Goal: Task Accomplishment & Management: Use online tool/utility

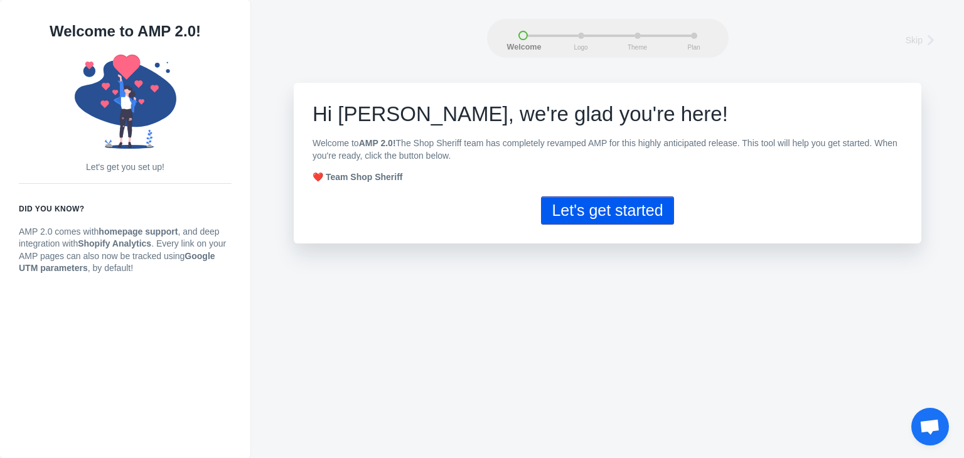
click at [586, 217] on button "Let's get started" at bounding box center [607, 211] width 132 height 28
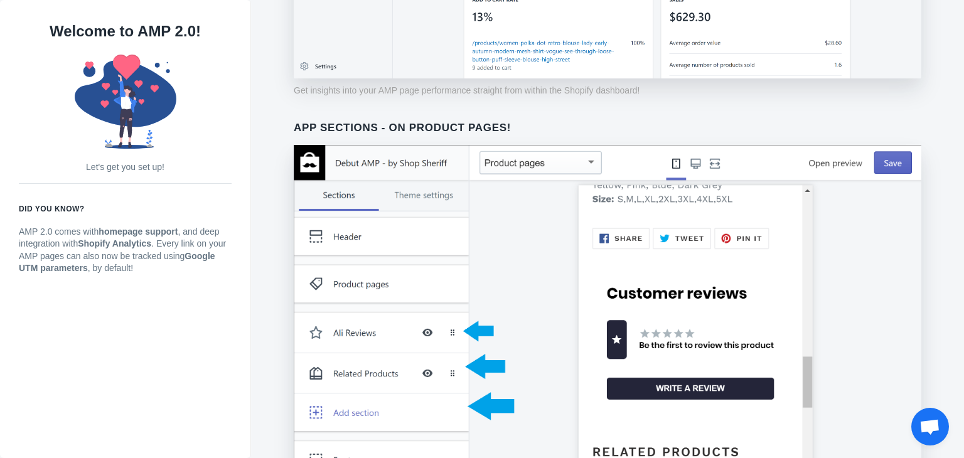
scroll to position [1008, 0]
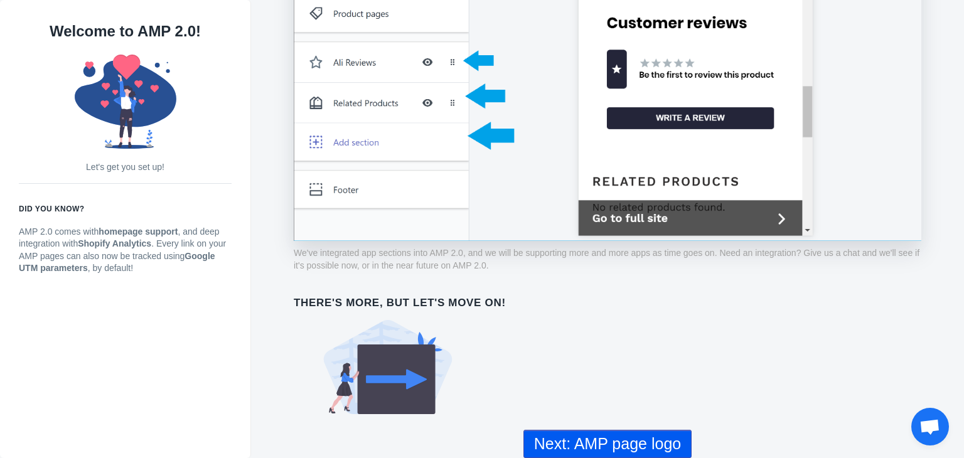
click at [593, 434] on button "Next: AMP page logo" at bounding box center [608, 444] width 168 height 28
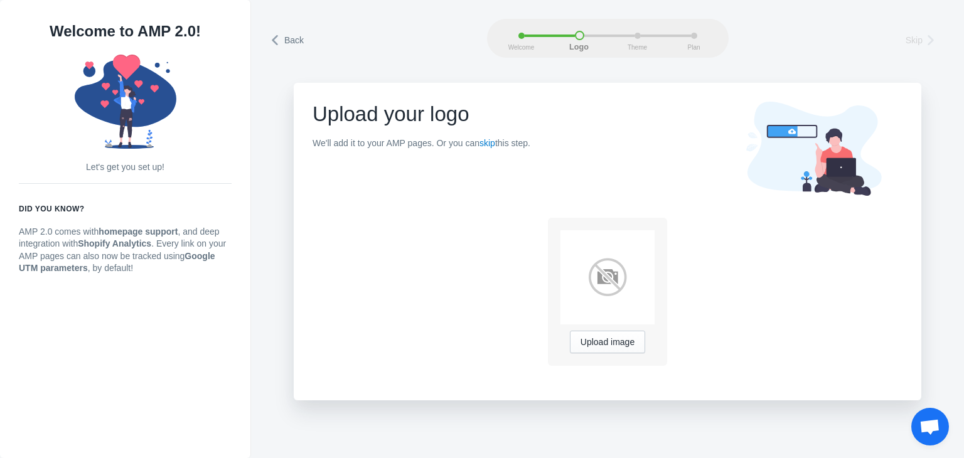
click at [913, 39] on span "Skip" at bounding box center [914, 40] width 17 height 13
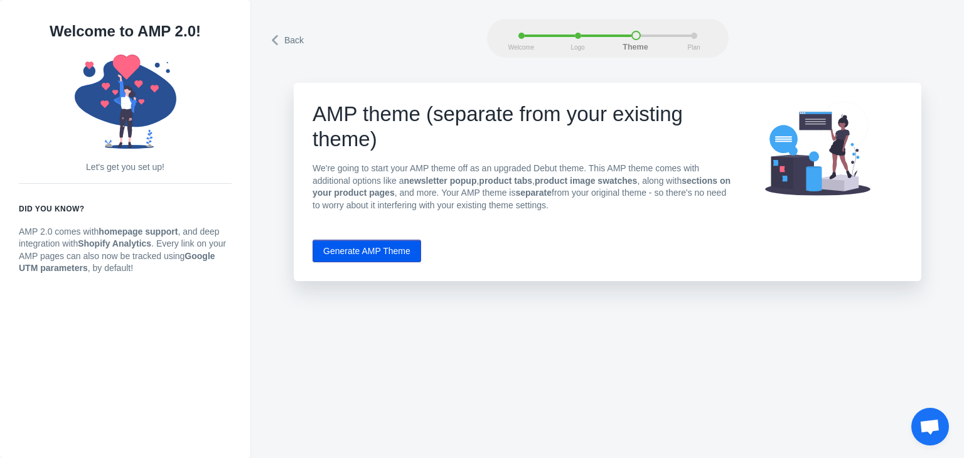
click at [696, 33] on div "Plan" at bounding box center [694, 36] width 6 height 6
click at [370, 254] on button "Generate AMP Theme" at bounding box center [367, 251] width 109 height 23
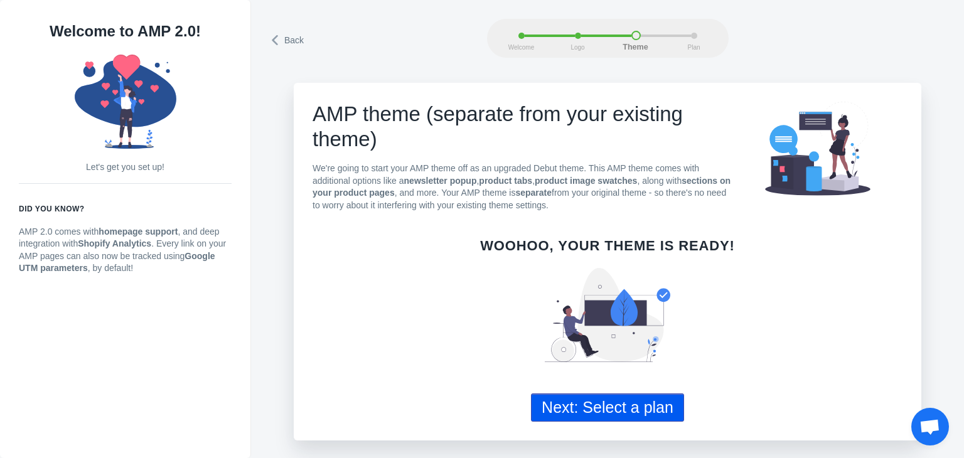
click at [590, 411] on button "Next: Select a plan" at bounding box center [607, 408] width 153 height 28
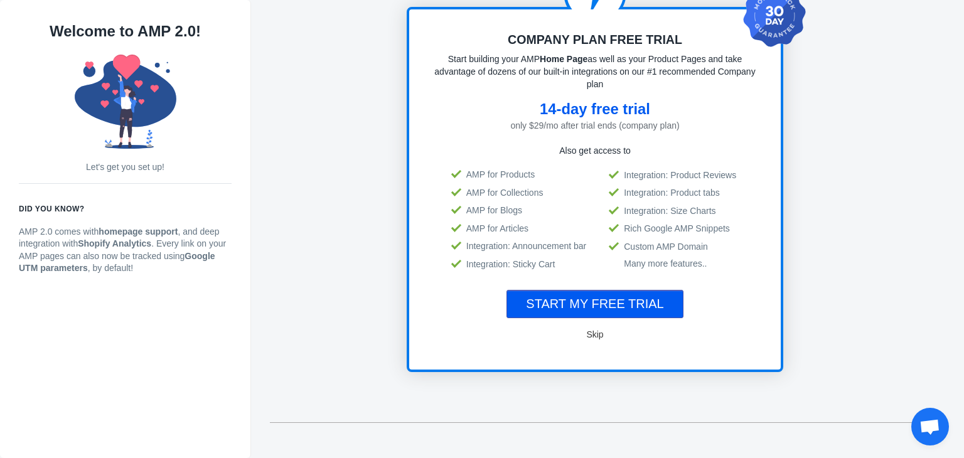
scroll to position [251, 0]
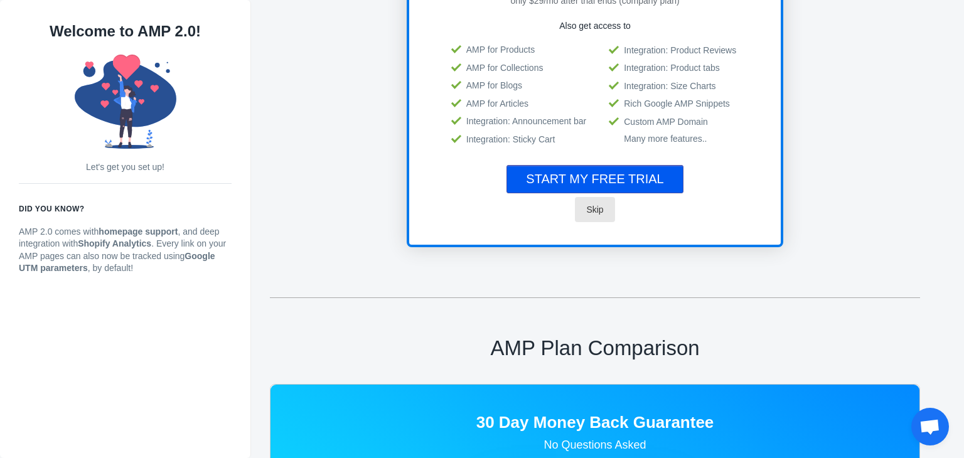
click at [592, 210] on span "Skip" at bounding box center [594, 210] width 17 height 10
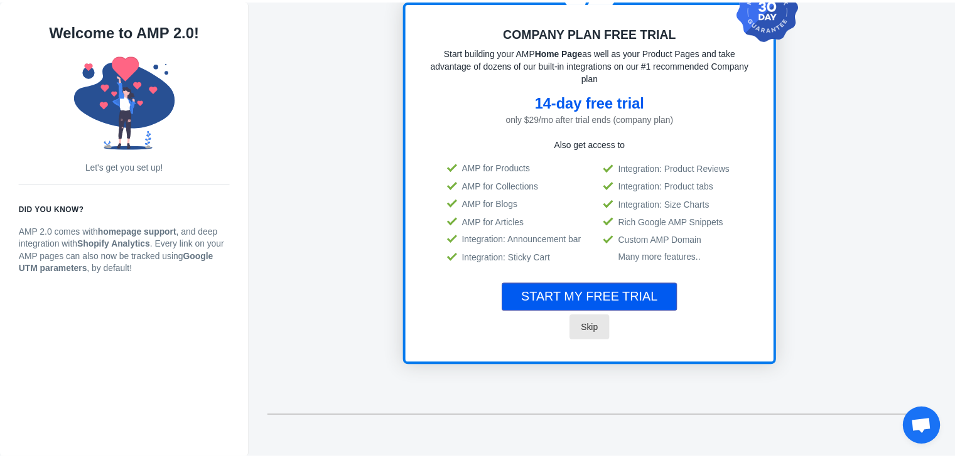
scroll to position [0, 0]
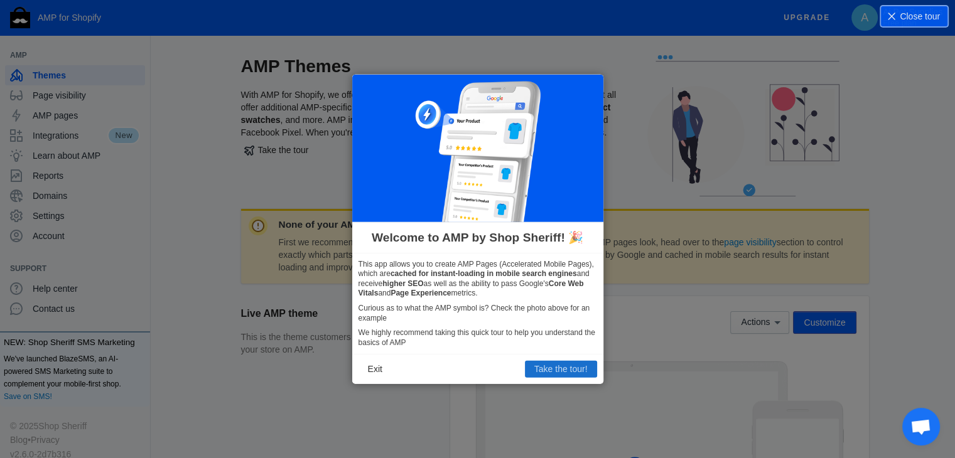
click at [541, 375] on button "Take the tour!" at bounding box center [561, 369] width 72 height 16
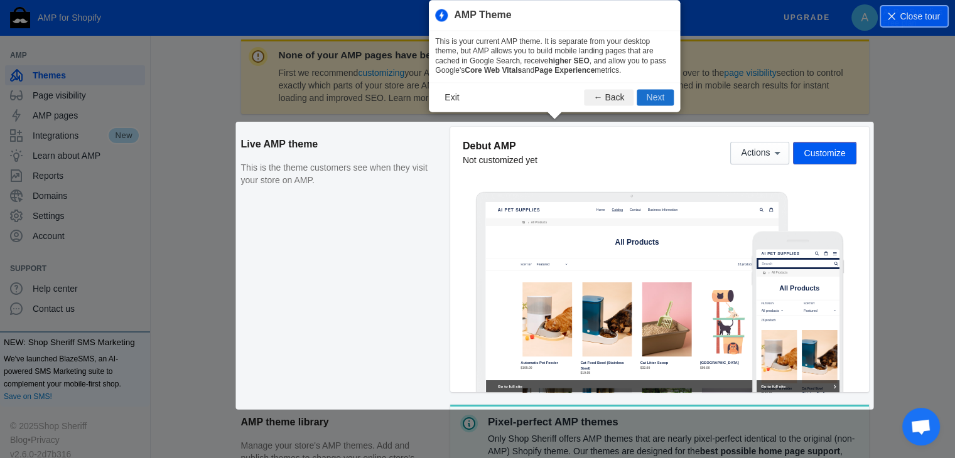
click at [654, 99] on button "Next" at bounding box center [655, 97] width 37 height 16
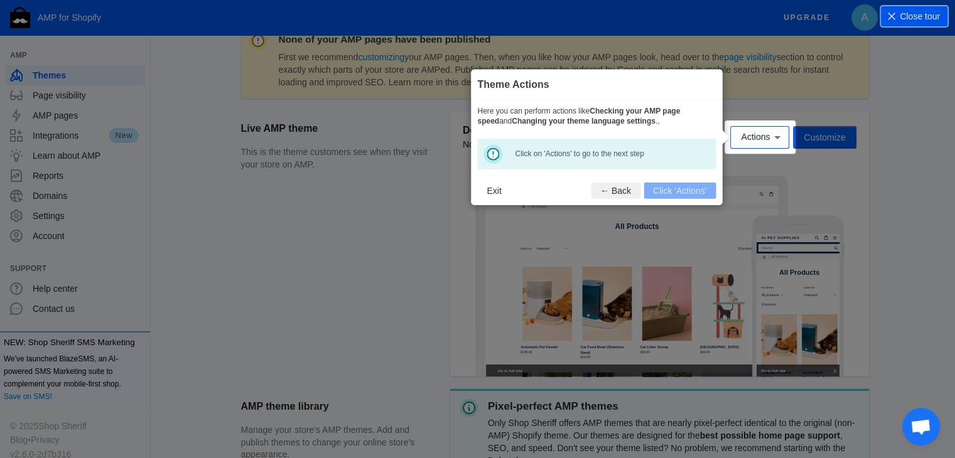
click at [666, 190] on footer "Exit ← Back Click 'Actions'" at bounding box center [596, 191] width 251 height 30
click at [768, 137] on span "Actions" at bounding box center [755, 137] width 29 height 10
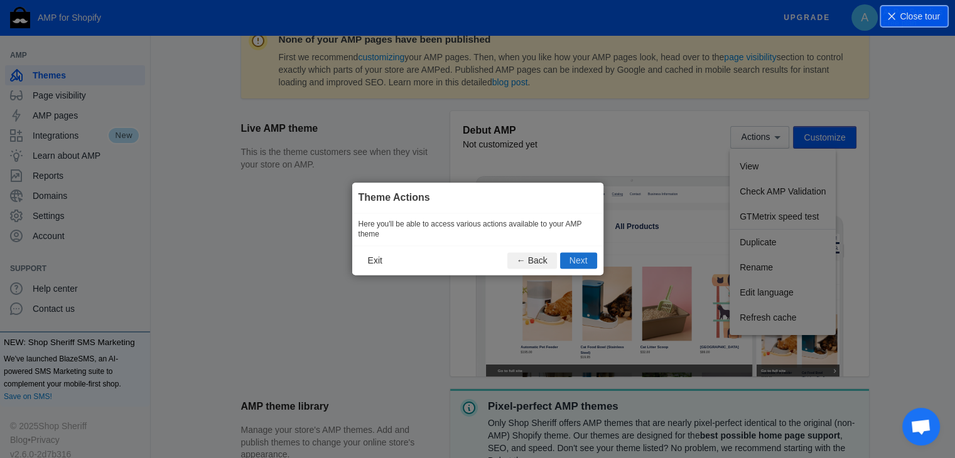
click at [575, 264] on button "Next" at bounding box center [578, 261] width 37 height 16
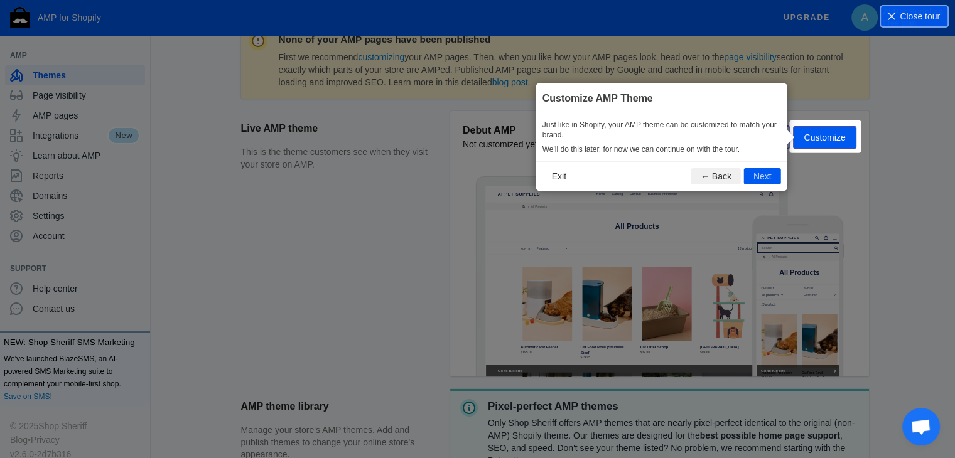
scroll to position [186, 0]
click at [758, 175] on button "Next" at bounding box center [762, 176] width 37 height 16
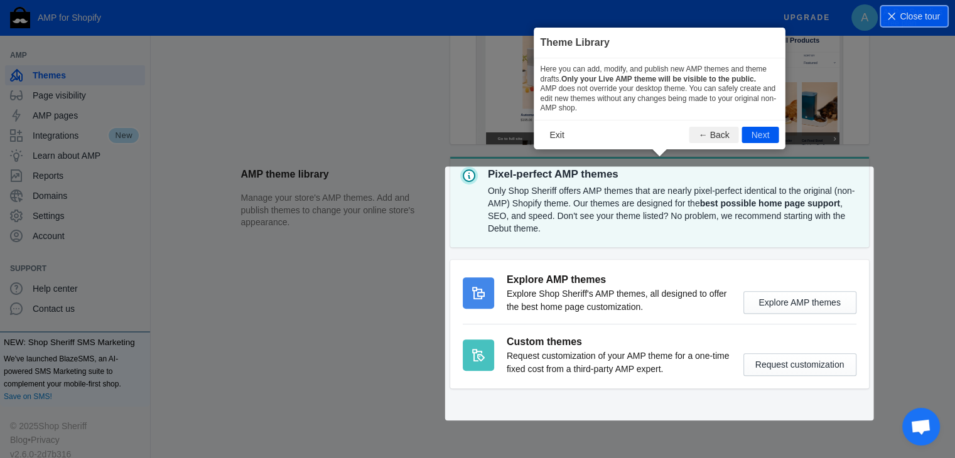
scroll to position [418, 0]
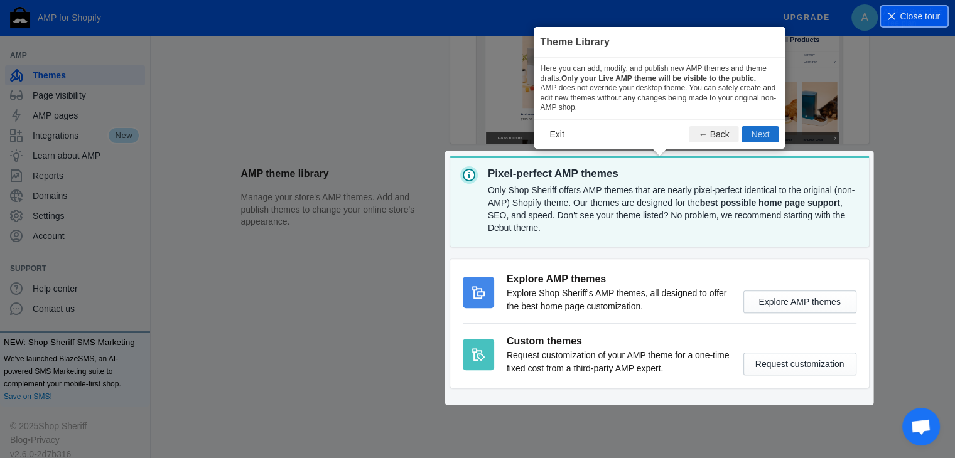
click at [761, 136] on button "Next" at bounding box center [760, 134] width 37 height 16
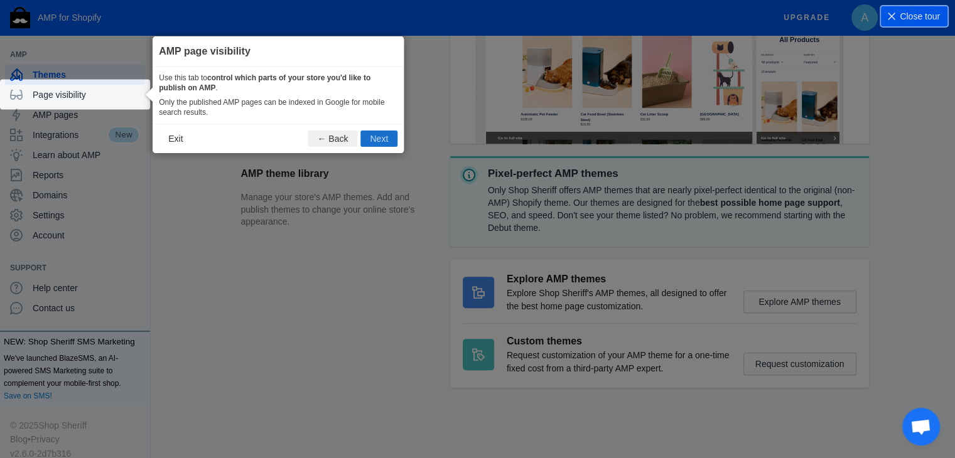
click at [381, 136] on button "Next" at bounding box center [378, 139] width 37 height 16
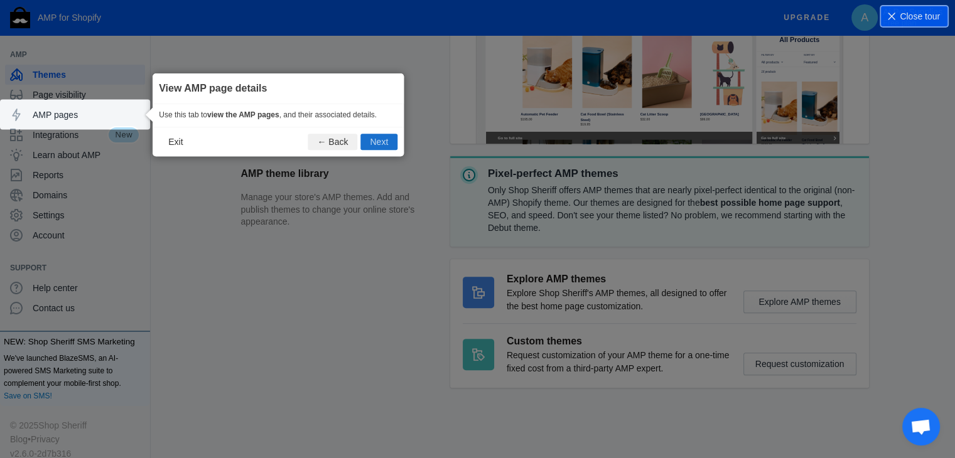
click at [379, 139] on button "Next" at bounding box center [378, 142] width 37 height 16
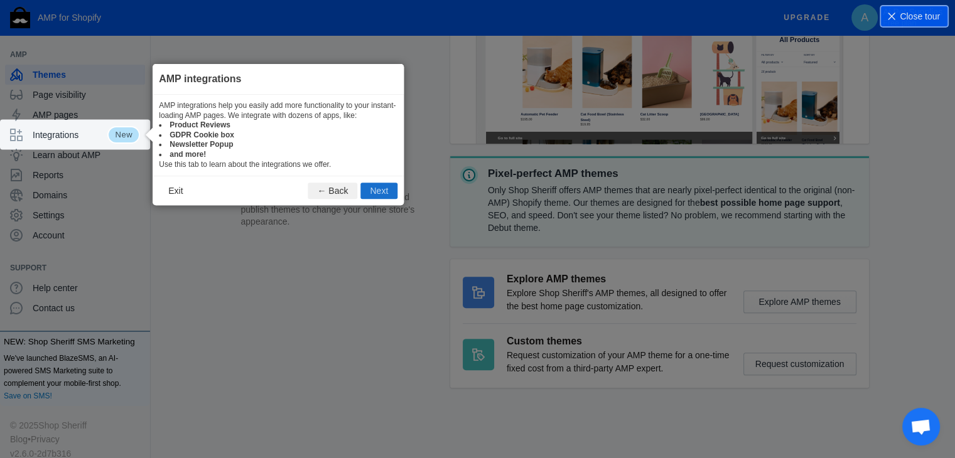
click at [375, 191] on button "Next" at bounding box center [378, 191] width 37 height 16
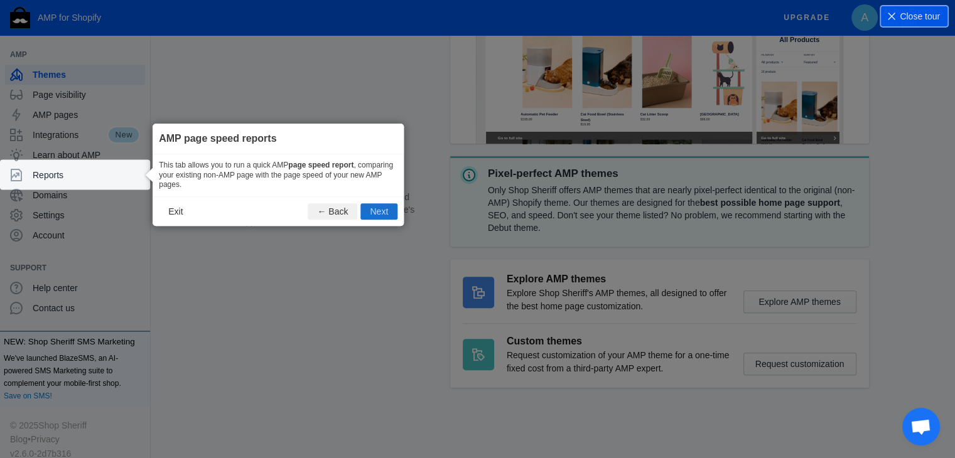
click at [377, 214] on button "Next" at bounding box center [378, 211] width 37 height 16
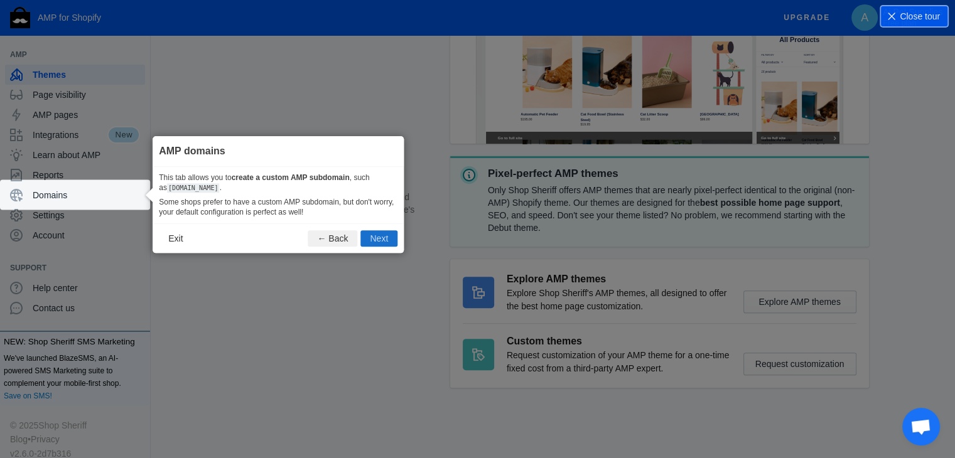
click at [384, 232] on button "Next" at bounding box center [378, 239] width 37 height 16
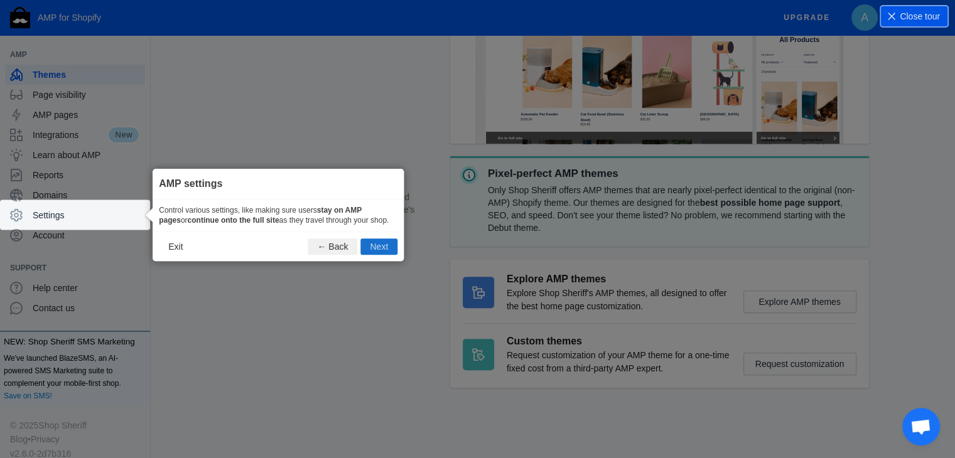
click at [387, 249] on button "Next" at bounding box center [378, 247] width 37 height 16
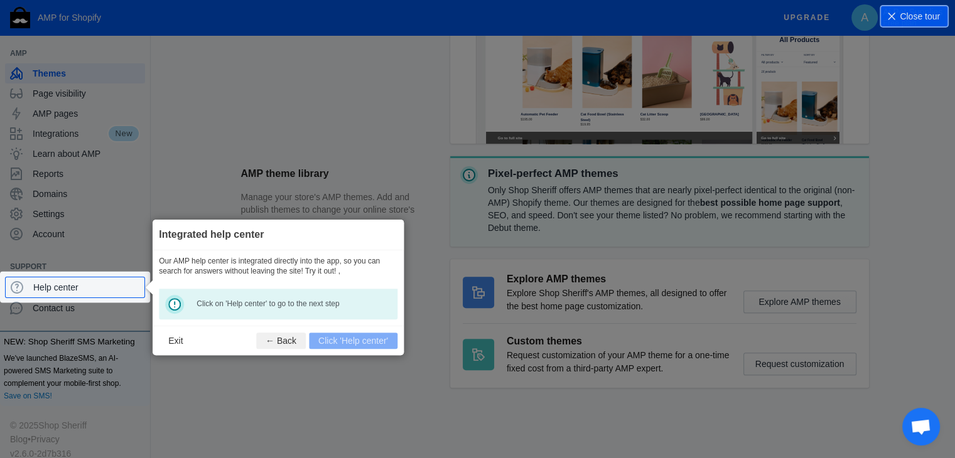
click at [175, 338] on button "Exit" at bounding box center [175, 341] width 33 height 16
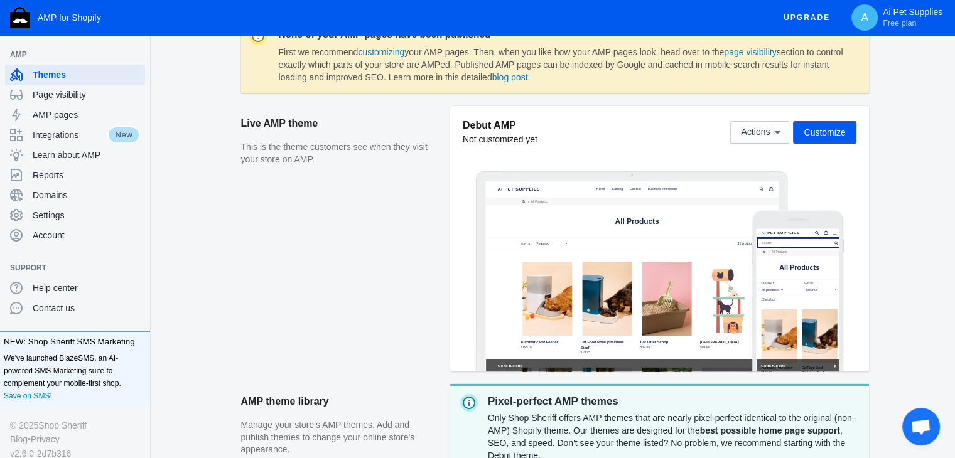
scroll to position [104, 0]
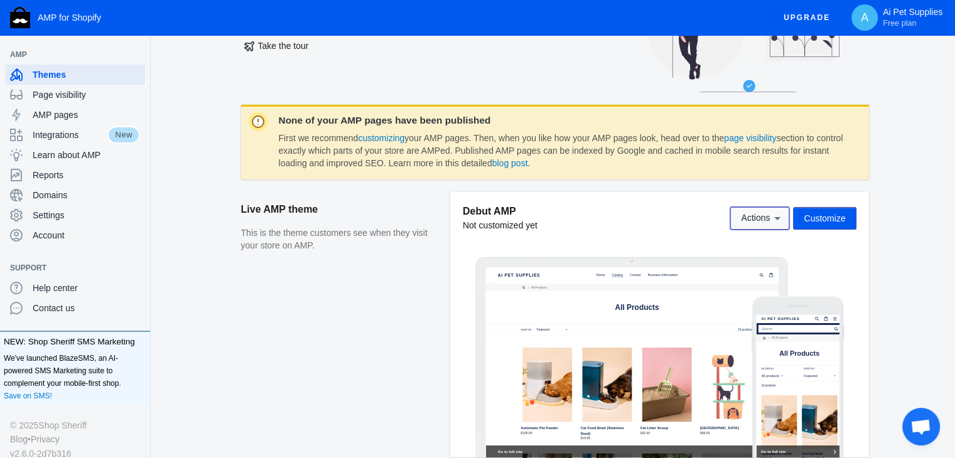
click at [763, 217] on span "Actions" at bounding box center [755, 218] width 29 height 10
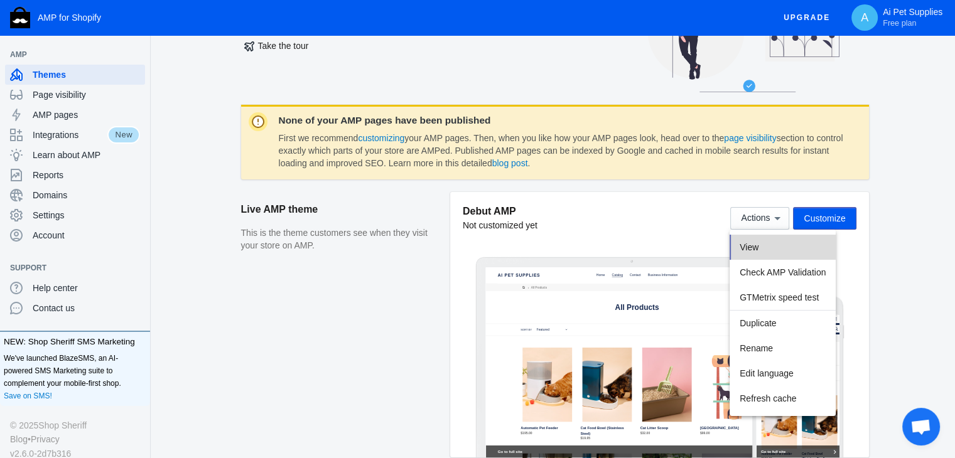
click at [756, 249] on span "View" at bounding box center [749, 247] width 19 height 10
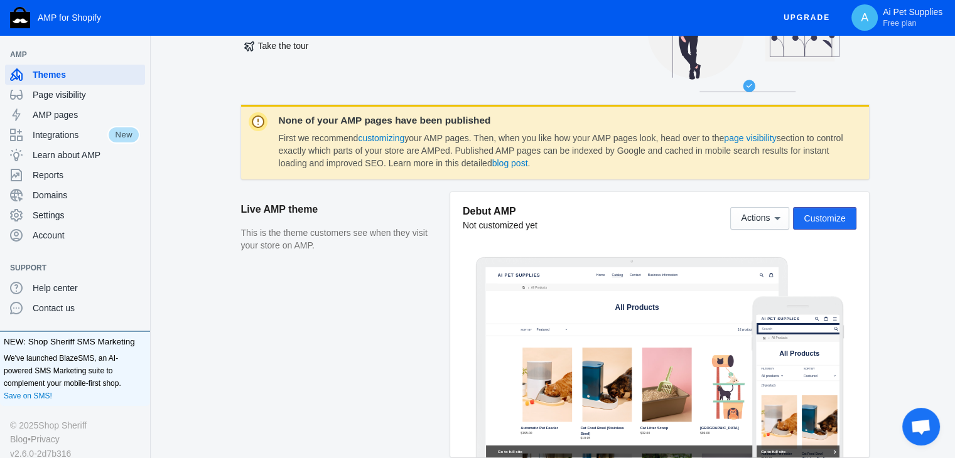
click at [825, 222] on span "Customize" at bounding box center [824, 218] width 41 height 10
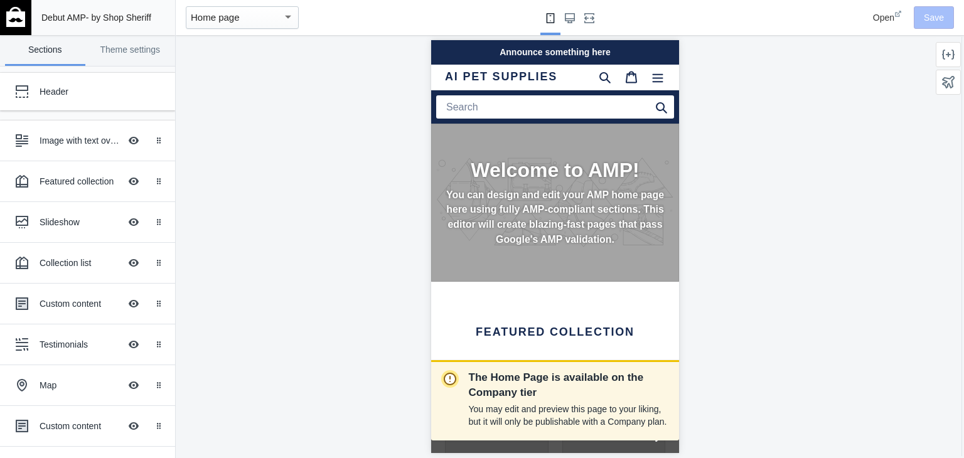
click at [493, 105] on input "Search" at bounding box center [555, 106] width 238 height 23
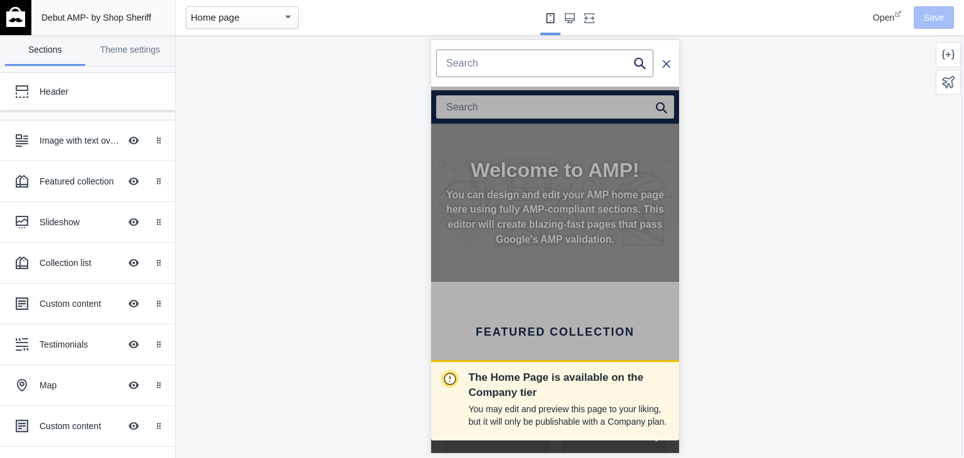
click at [662, 65] on icon "Search" at bounding box center [666, 64] width 8 height 8
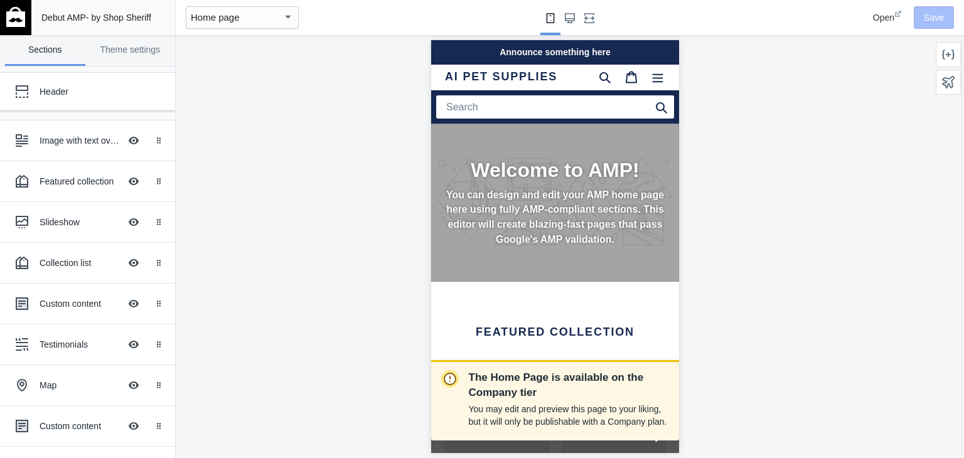
click at [554, 150] on div "Welcome to AMP! You can design and edit your AMP home page here using fully AMP…" at bounding box center [555, 203] width 248 height 158
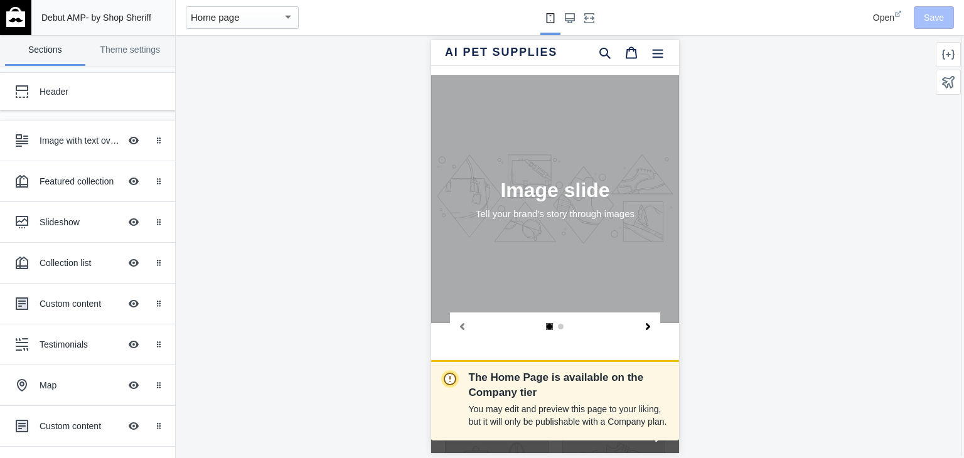
click at [642, 313] on button "Next slide" at bounding box center [647, 326] width 25 height 27
click at [466, 313] on button "Previous slide" at bounding box center [462, 326] width 25 height 27
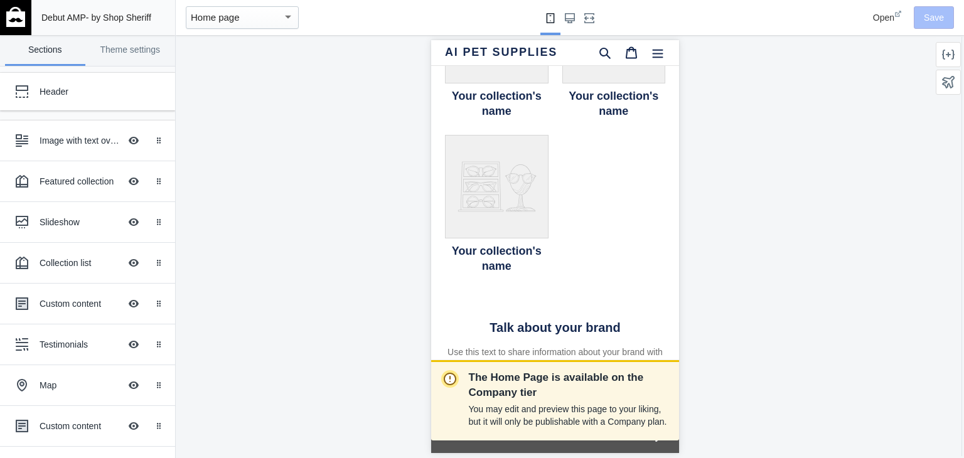
click at [902, 16] on use at bounding box center [898, 14] width 6 height 6
